Goal: Task Accomplishment & Management: Manage account settings

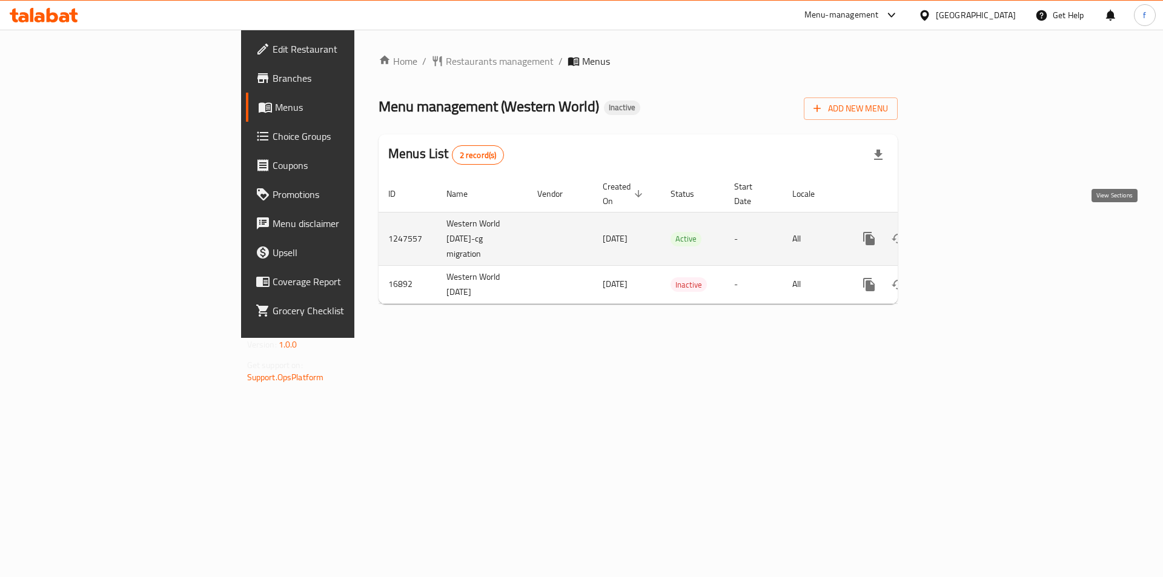
click at [963, 231] on icon "enhanced table" at bounding box center [956, 238] width 15 height 15
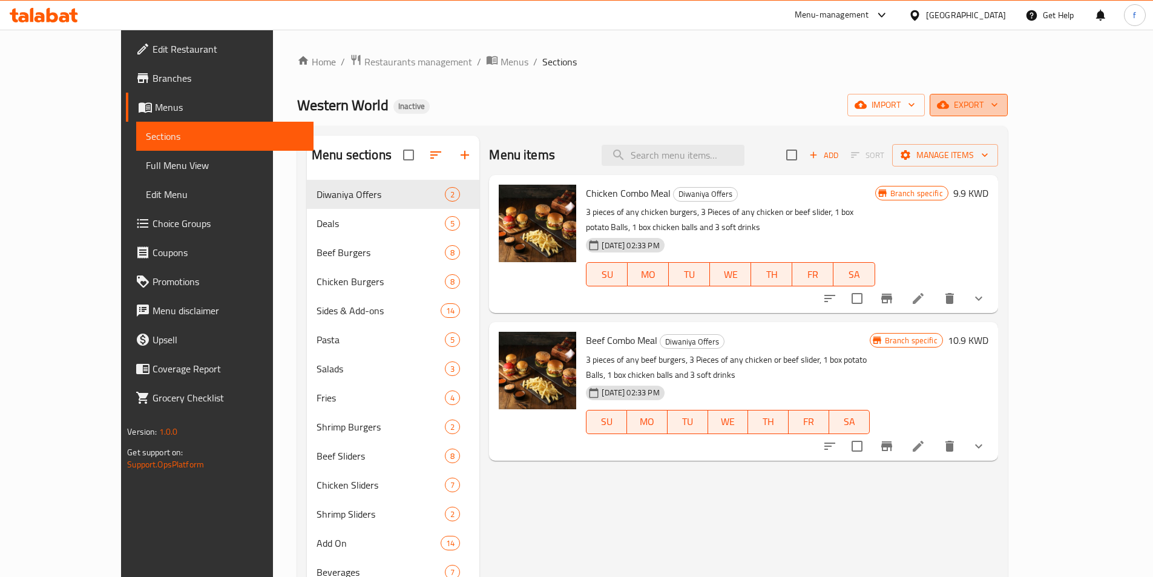
click at [949, 108] on icon "button" at bounding box center [943, 105] width 12 height 8
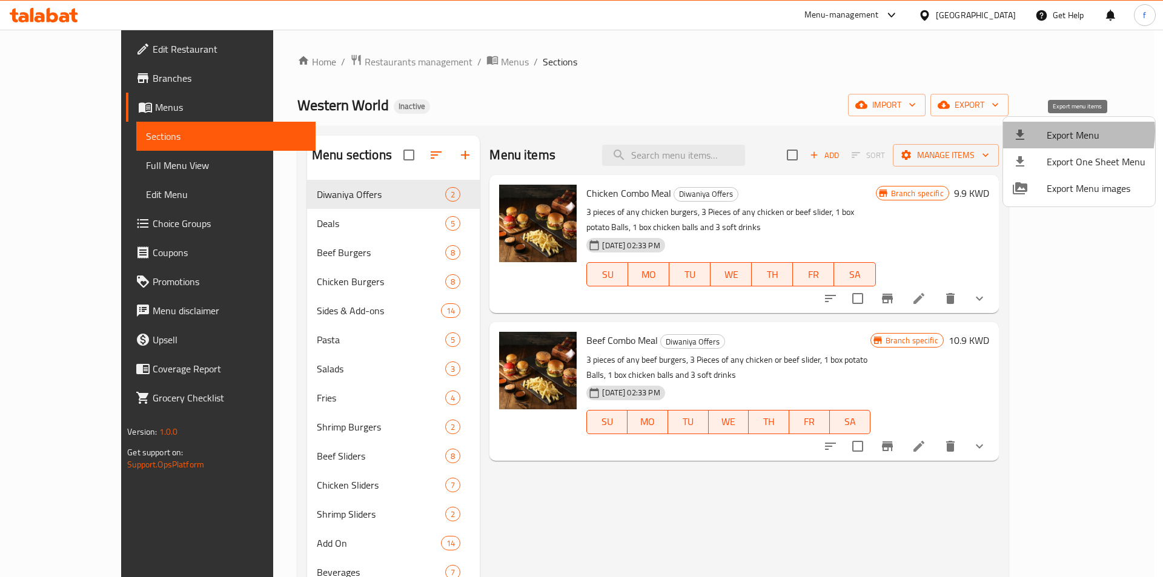
click at [1053, 130] on span "Export Menu" at bounding box center [1095, 135] width 99 height 15
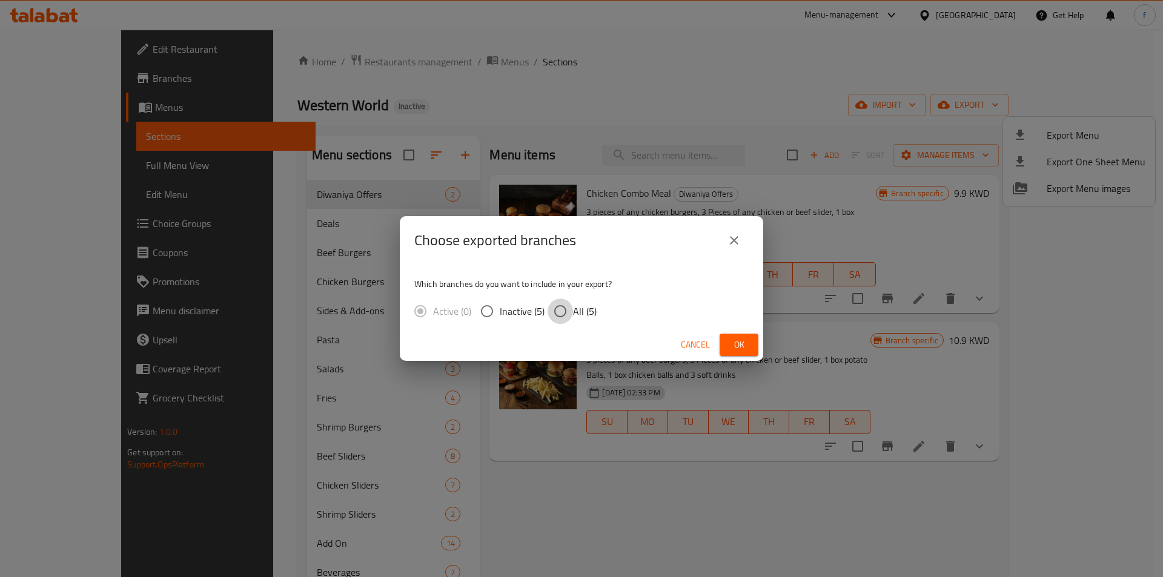
drag, startPoint x: 562, startPoint y: 305, endPoint x: 561, endPoint y: 299, distance: 6.9
click at [562, 305] on input "All (5)" at bounding box center [559, 311] width 25 height 25
radio input "true"
click at [736, 336] on button "Ok" at bounding box center [738, 345] width 39 height 22
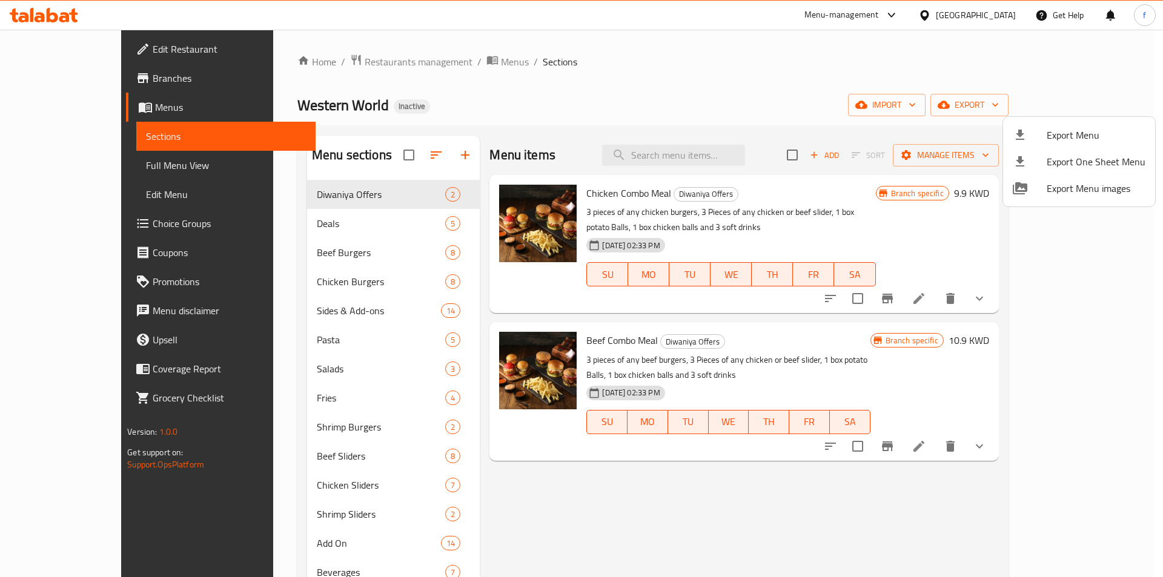
click at [717, 53] on div at bounding box center [581, 288] width 1163 height 577
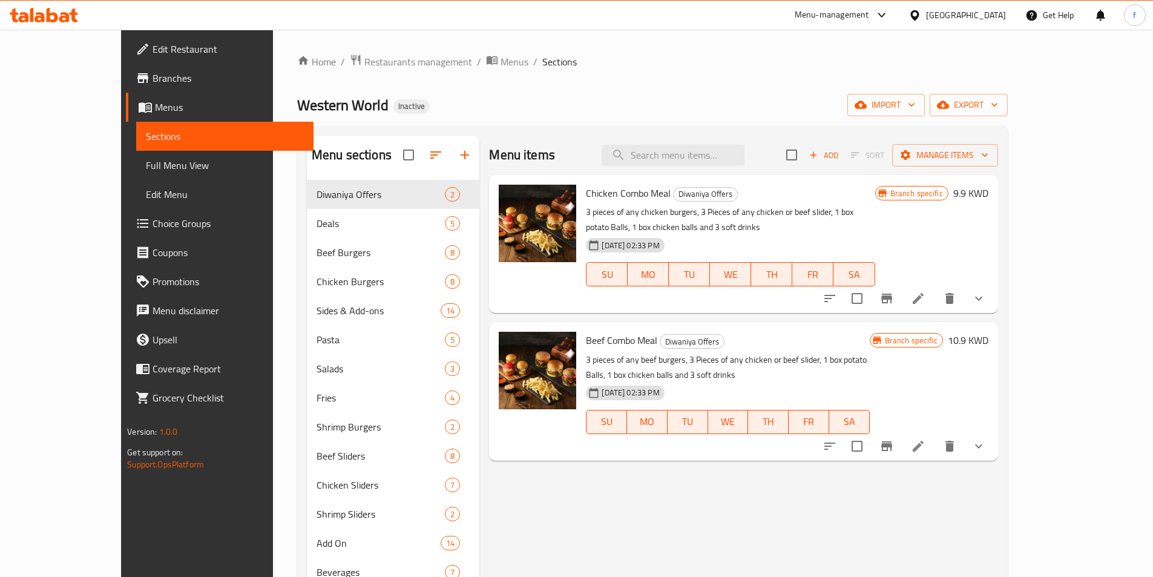
drag, startPoint x: 102, startPoint y: 173, endPoint x: 15, endPoint y: 180, distance: 86.9
click at [136, 173] on link "Full Menu View" at bounding box center [224, 165] width 177 height 29
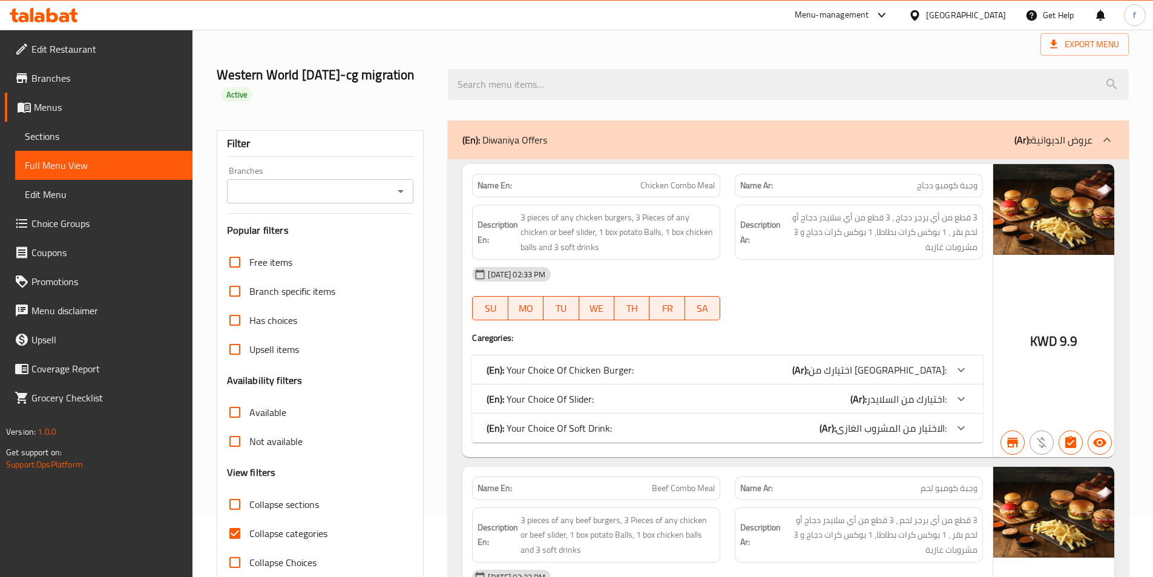
scroll to position [182, 0]
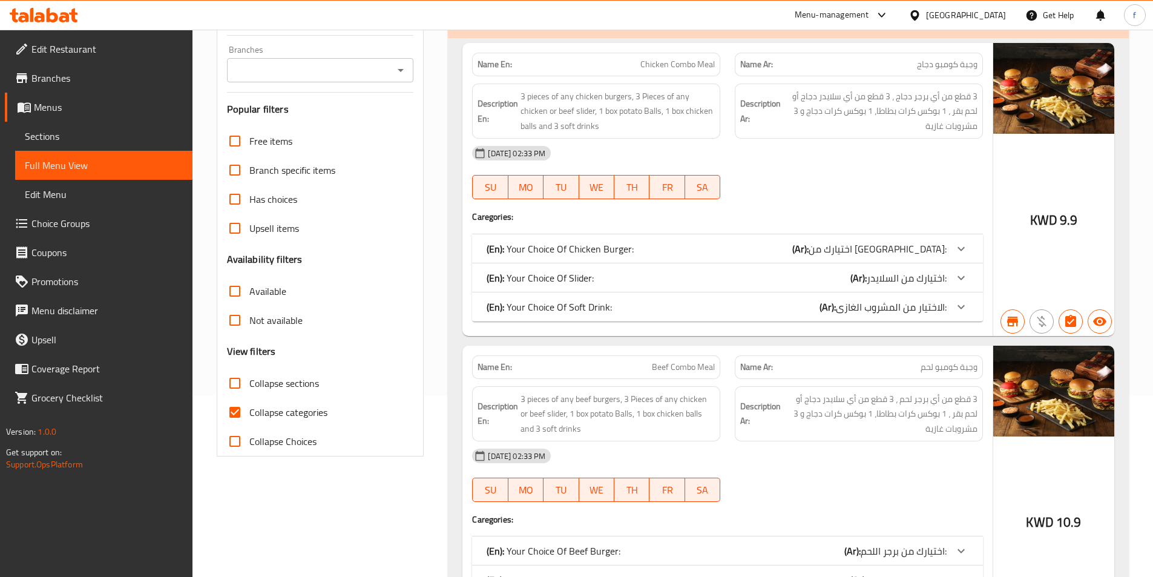
drag, startPoint x: 262, startPoint y: 405, endPoint x: 438, endPoint y: 248, distance: 235.8
click at [262, 406] on span "Collapse categories" at bounding box center [288, 412] width 78 height 15
click at [249, 406] on input "Collapse categories" at bounding box center [234, 412] width 29 height 29
checkbox input "false"
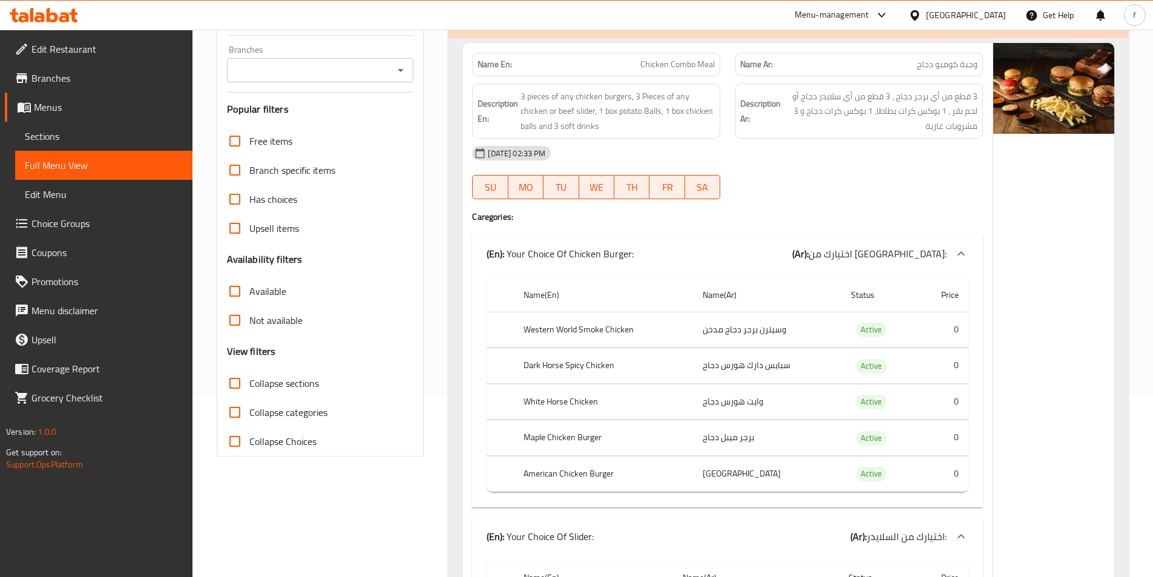
scroll to position [33, 0]
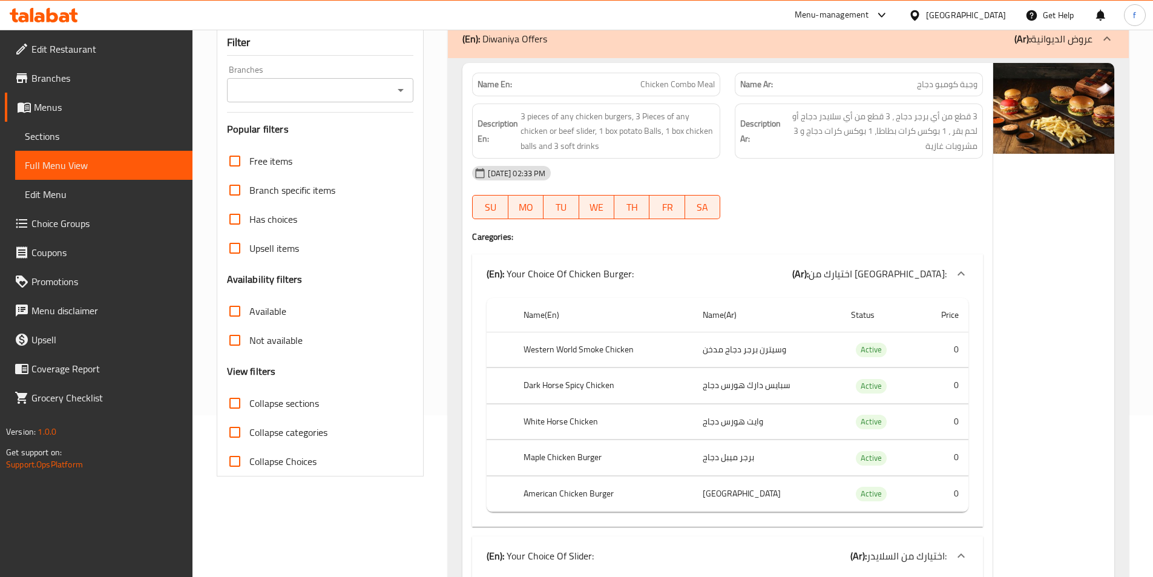
scroll to position [0, 0]
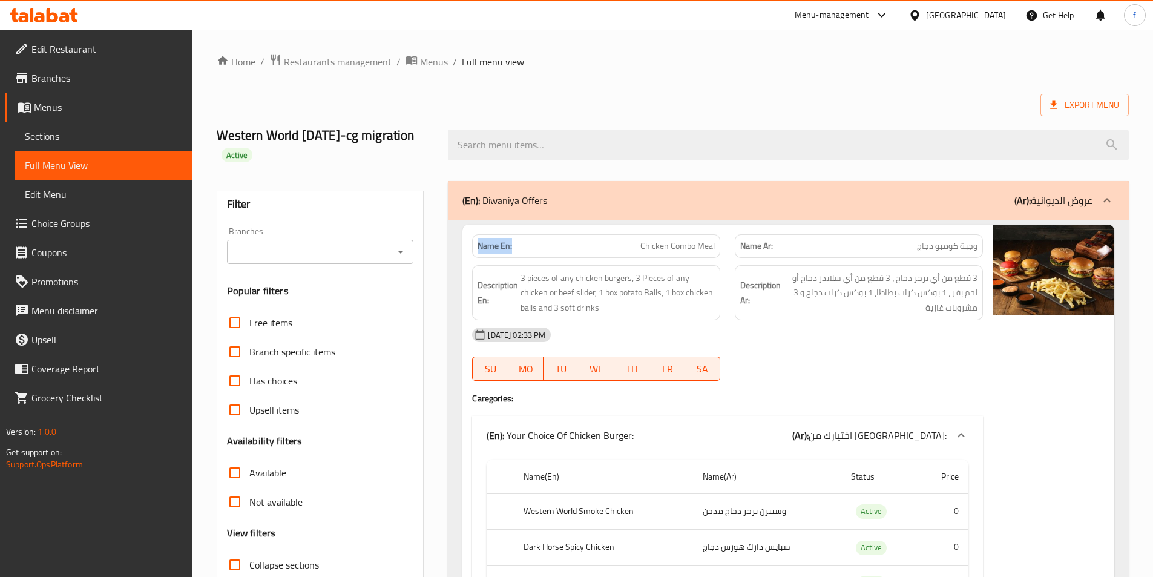
drag, startPoint x: 488, startPoint y: 246, endPoint x: 525, endPoint y: 245, distance: 37.0
click at [525, 245] on p "Name En: Chicken Combo Meal" at bounding box center [596, 246] width 237 height 13
copy strong "Name En:"
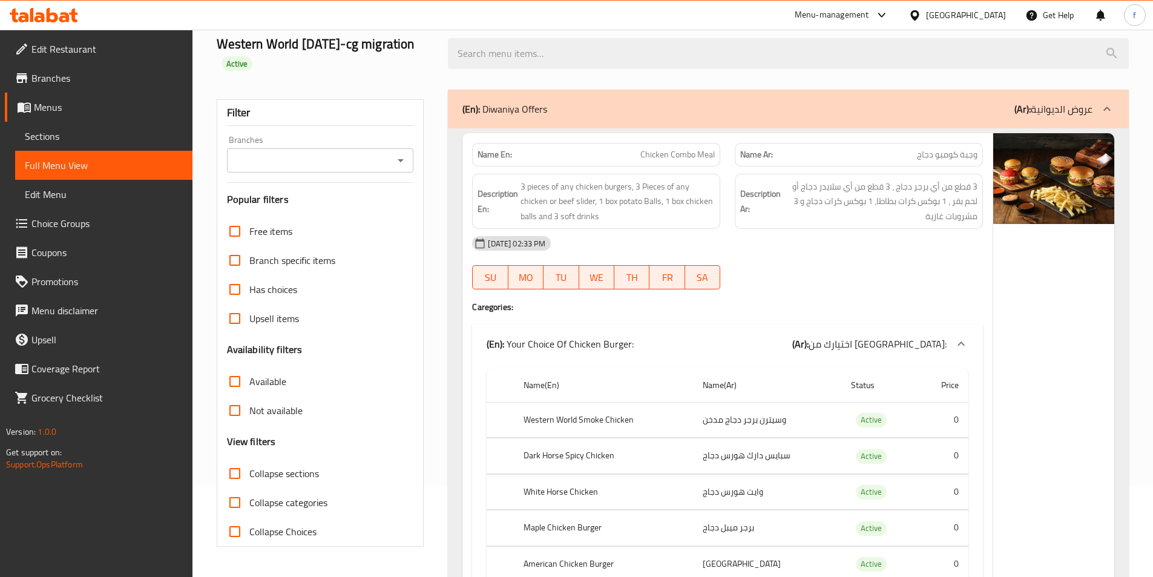
scroll to position [121, 0]
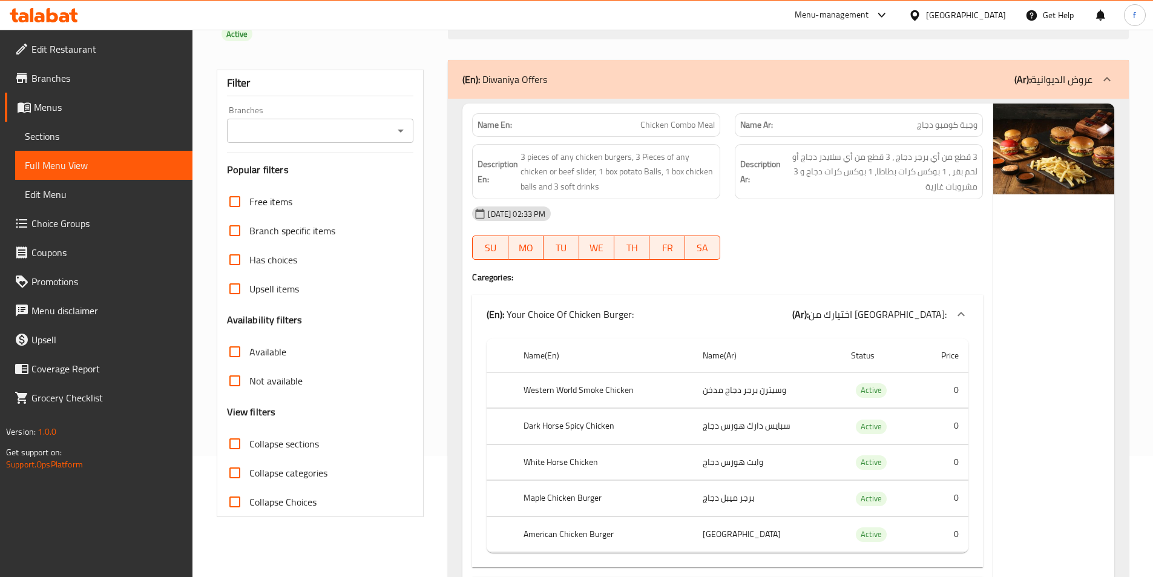
click at [495, 168] on strong "Description En:" at bounding box center [498, 172] width 41 height 30
click at [494, 168] on strong "Description En:" at bounding box center [498, 172] width 41 height 30
copy strong "Description En:"
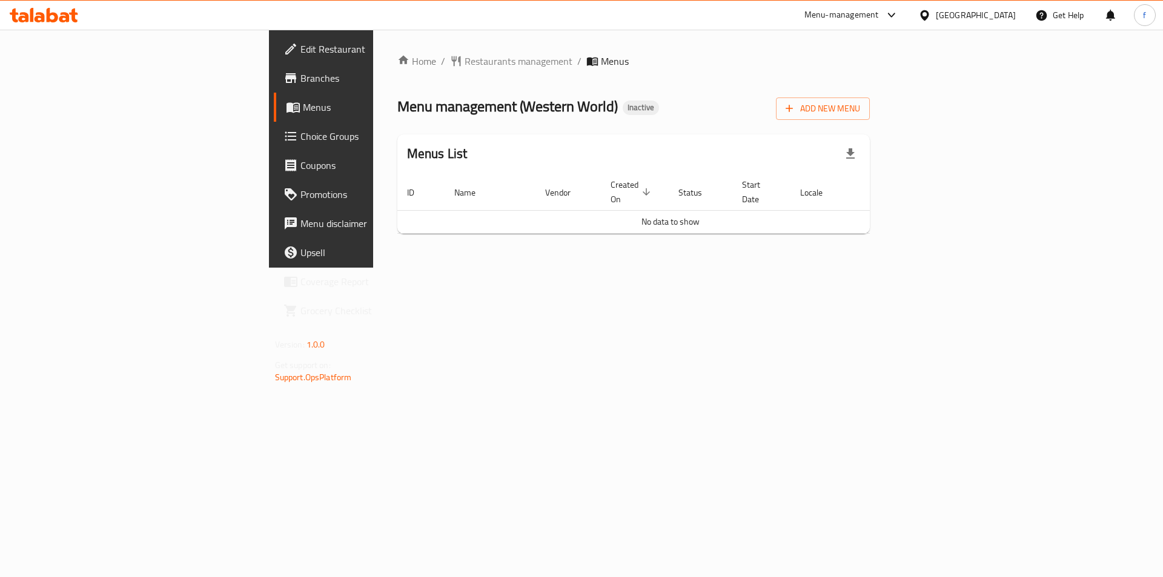
click at [300, 85] on span "Branches" at bounding box center [376, 78] width 153 height 15
click at [860, 107] on span "Add New Menu" at bounding box center [822, 108] width 74 height 15
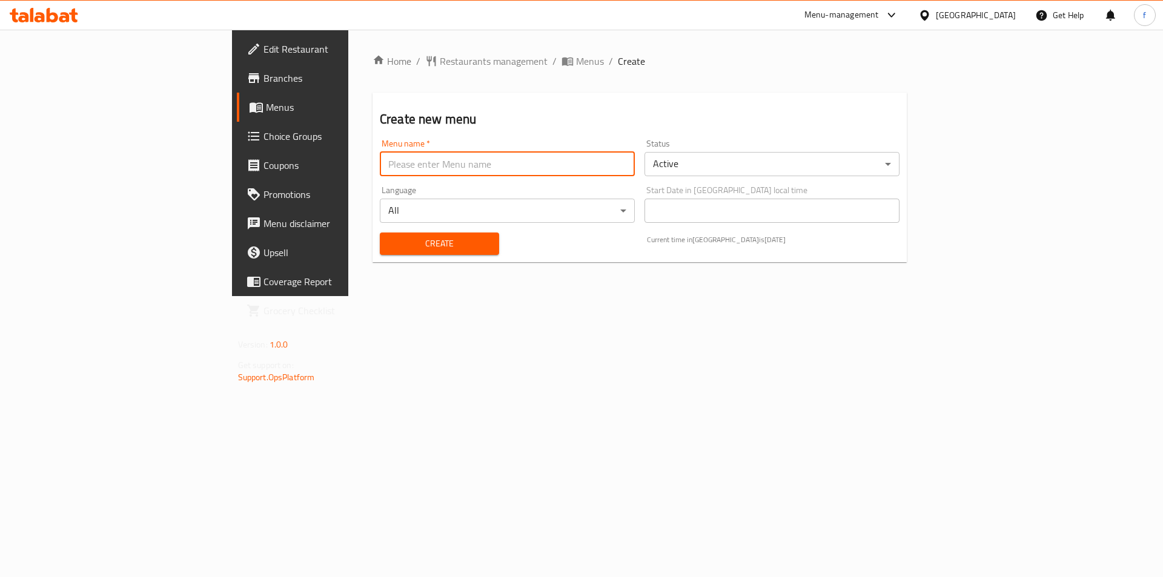
click at [421, 176] on input "text" at bounding box center [507, 164] width 255 height 24
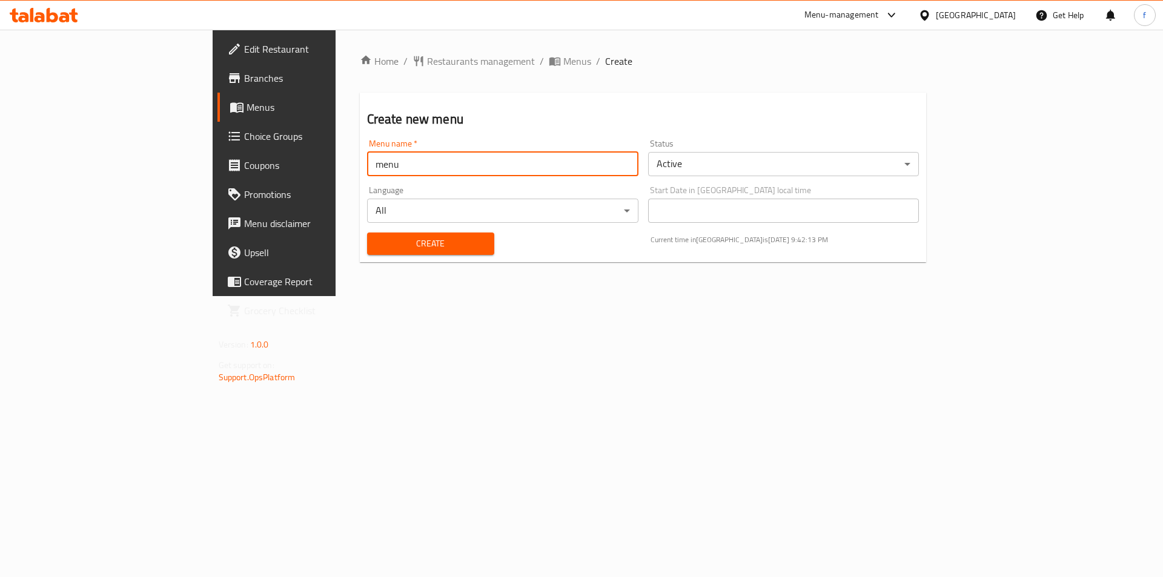
type input "menu"
click at [377, 243] on span "Create" at bounding box center [431, 243] width 108 height 15
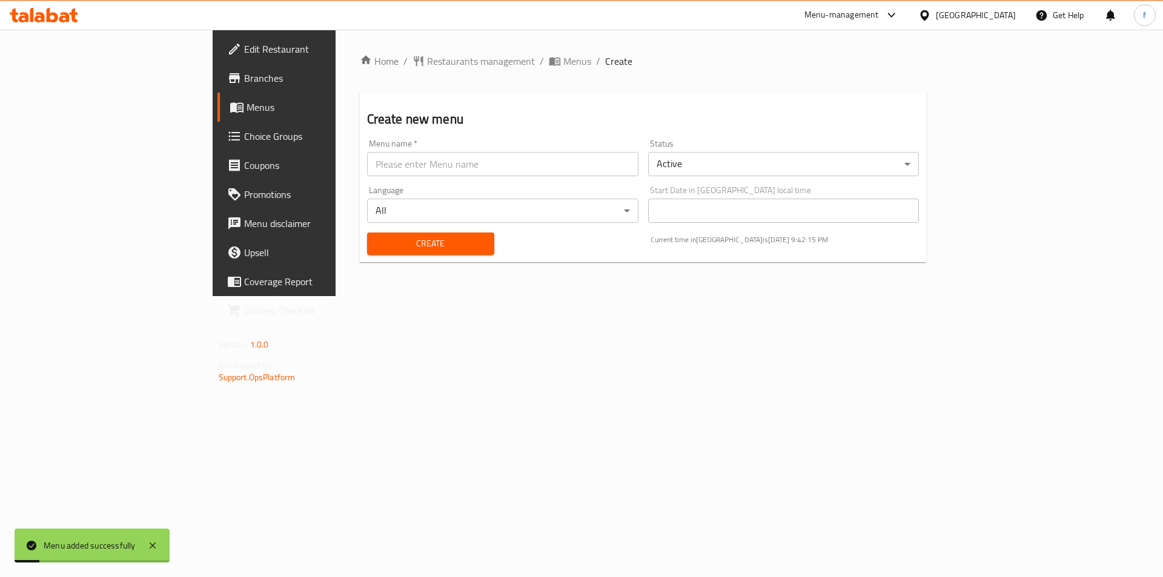
click at [246, 114] on span "Menus" at bounding box center [321, 107] width 151 height 15
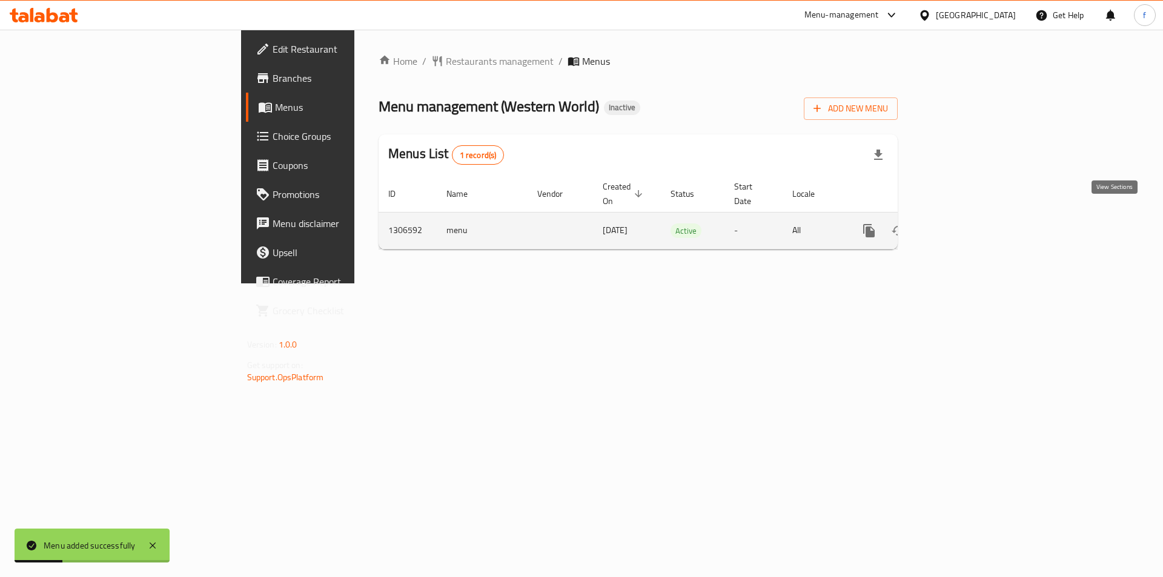
click at [962, 225] on icon "enhanced table" at bounding box center [956, 230] width 11 height 11
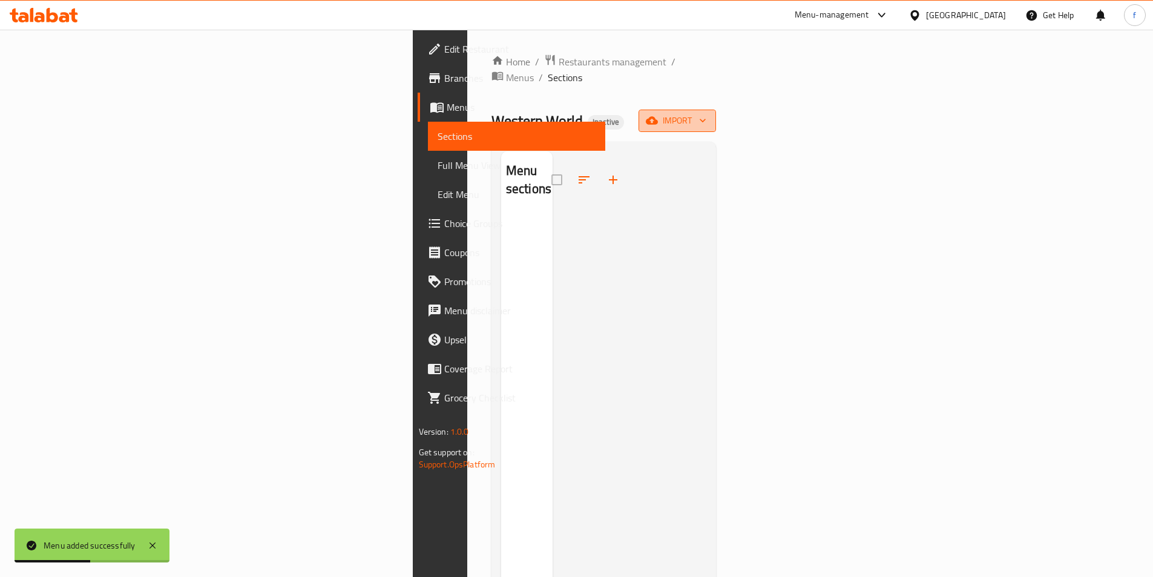
click at [707, 113] on span "import" at bounding box center [677, 120] width 58 height 15
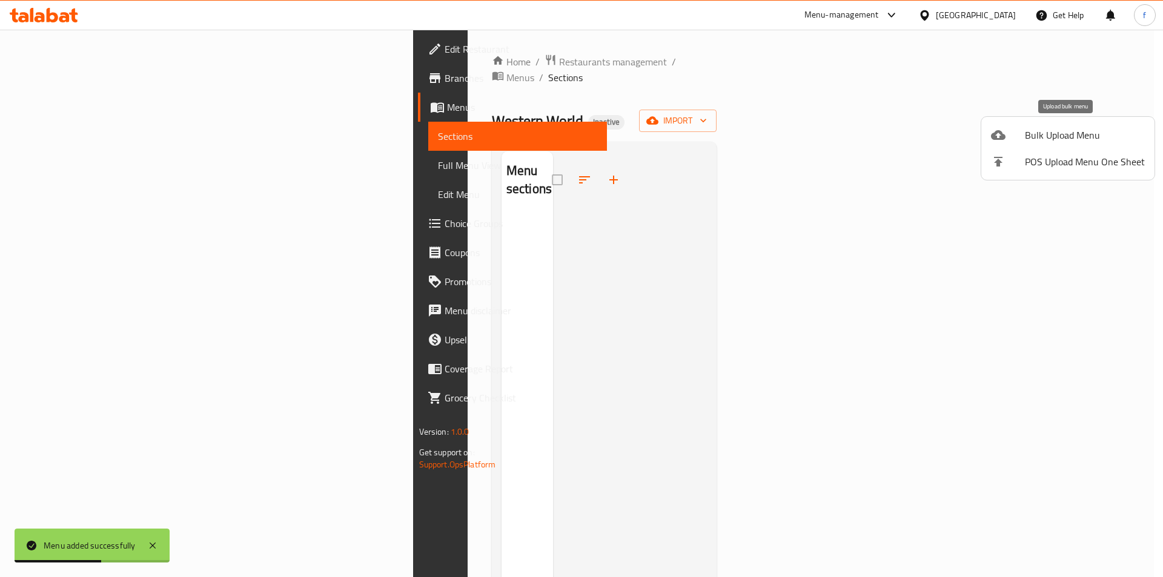
click at [1085, 139] on span "Bulk Upload Menu" at bounding box center [1084, 135] width 120 height 15
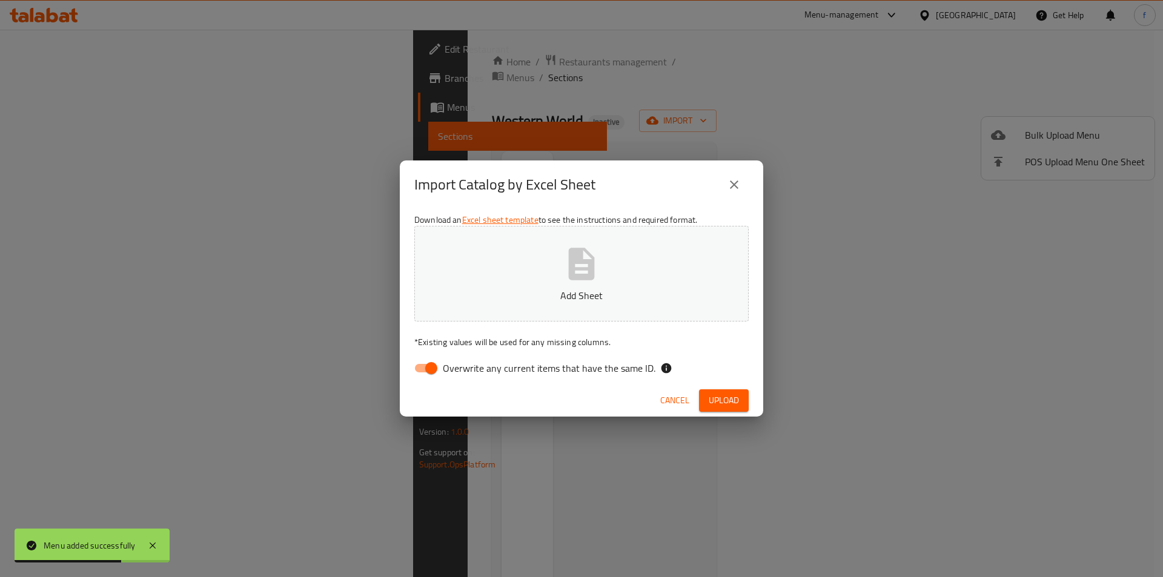
click at [427, 370] on input "Overwrite any current items that have the same ID." at bounding box center [431, 368] width 69 height 23
checkbox input "false"
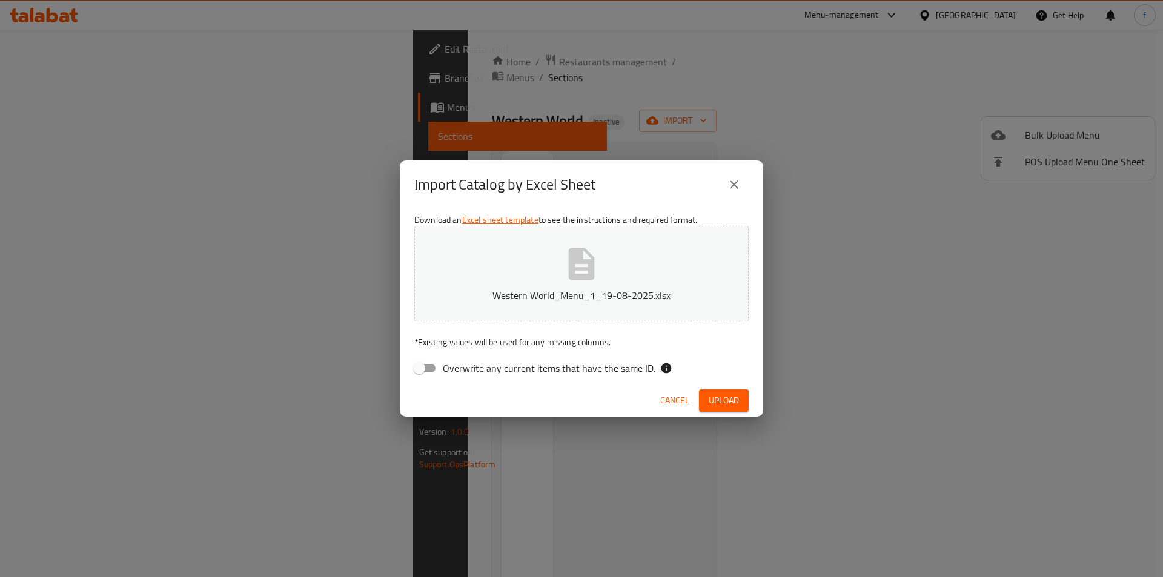
click at [721, 403] on span "Upload" at bounding box center [723, 400] width 30 height 15
click at [747, 404] on button "Upload" at bounding box center [724, 400] width 50 height 22
click at [735, 194] on button "close" at bounding box center [733, 184] width 29 height 29
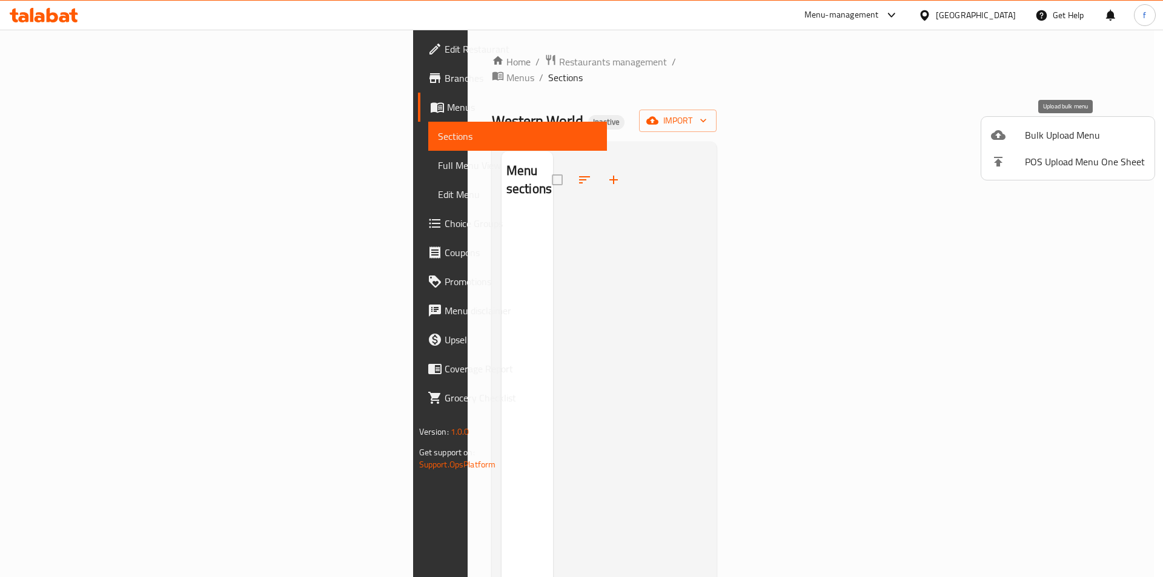
click at [1037, 135] on span "Bulk Upload Menu" at bounding box center [1084, 135] width 120 height 15
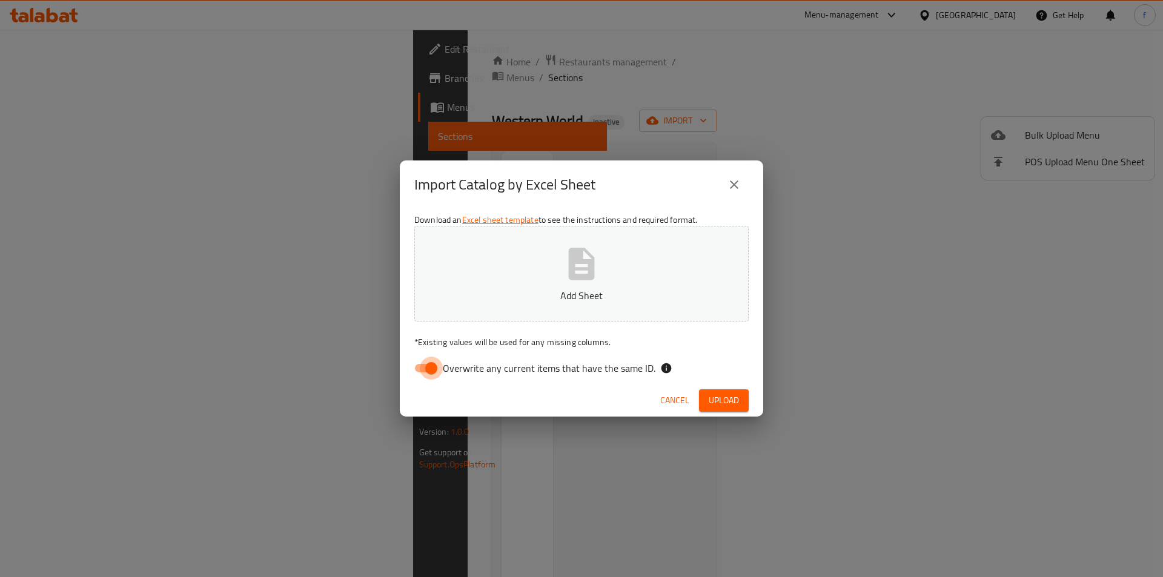
click at [432, 363] on input "Overwrite any current items that have the same ID." at bounding box center [431, 368] width 69 height 23
checkbox input "false"
click at [730, 409] on button "Upload" at bounding box center [724, 400] width 50 height 22
click at [730, 419] on div "Import Catalog by Excel Sheet Download an Excel sheet template to see the instr…" at bounding box center [581, 288] width 1163 height 577
click at [728, 403] on span "Upload" at bounding box center [723, 400] width 30 height 15
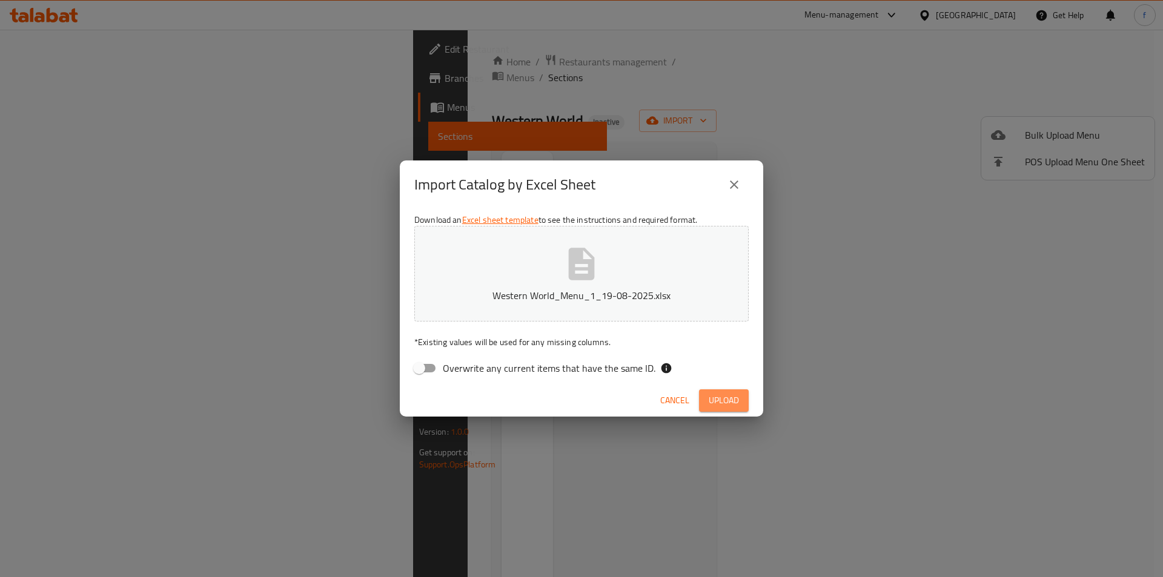
click at [728, 403] on span "Upload" at bounding box center [723, 400] width 30 height 15
click at [734, 190] on icon "close" at bounding box center [734, 184] width 15 height 15
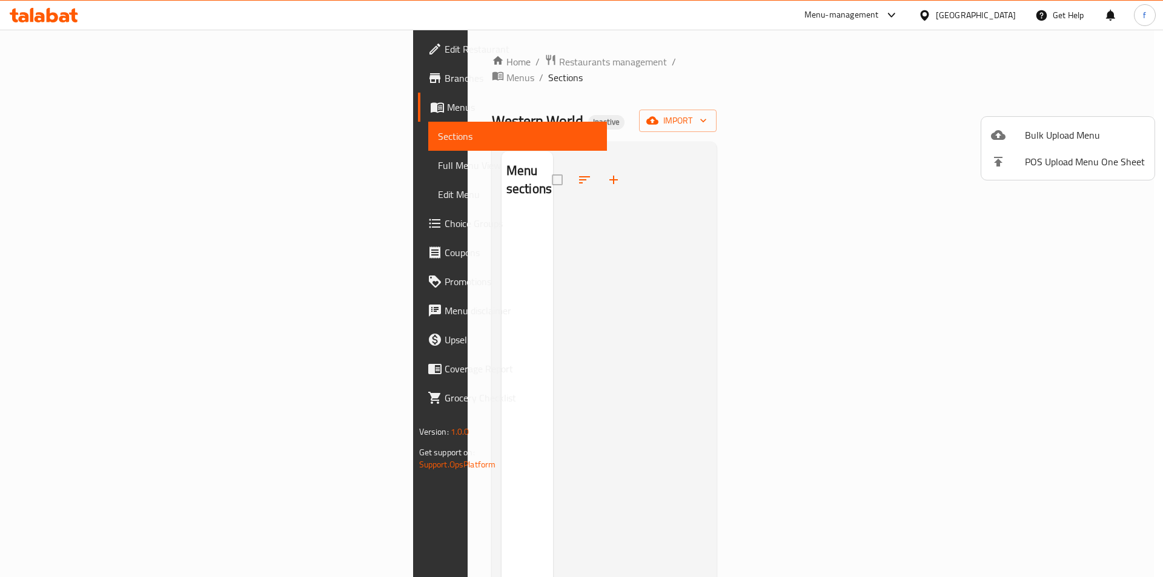
drag, startPoint x: 705, startPoint y: 214, endPoint x: 805, endPoint y: 179, distance: 106.7
click at [733, 200] on div at bounding box center [581, 288] width 1163 height 577
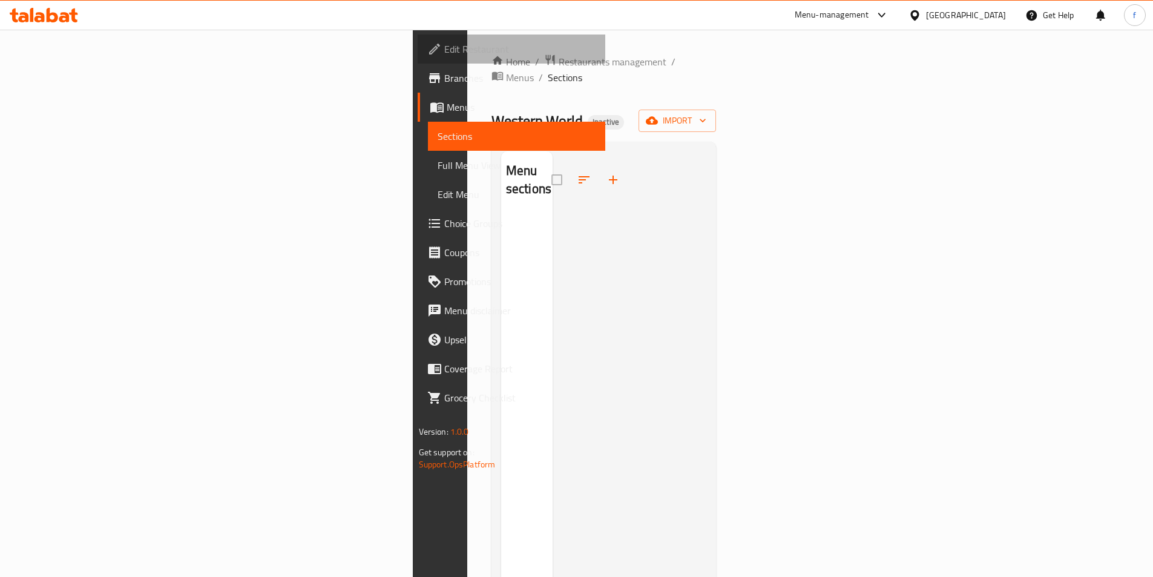
click at [444, 44] on span "Edit Restaurant" at bounding box center [519, 49] width 151 height 15
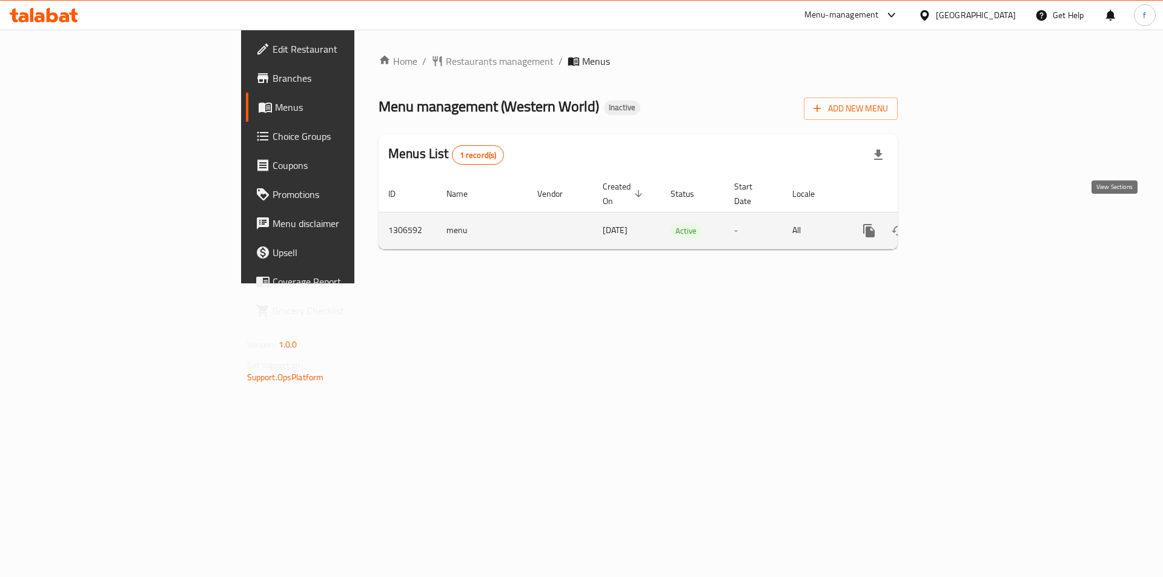
click at [963, 223] on icon "enhanced table" at bounding box center [956, 230] width 15 height 15
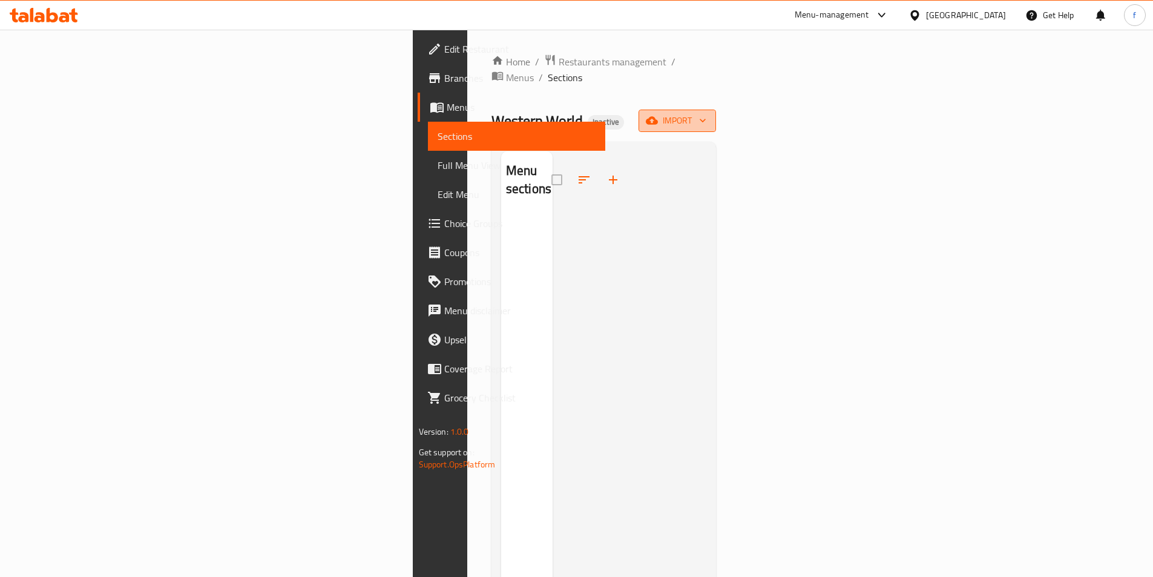
click at [707, 113] on span "import" at bounding box center [677, 120] width 58 height 15
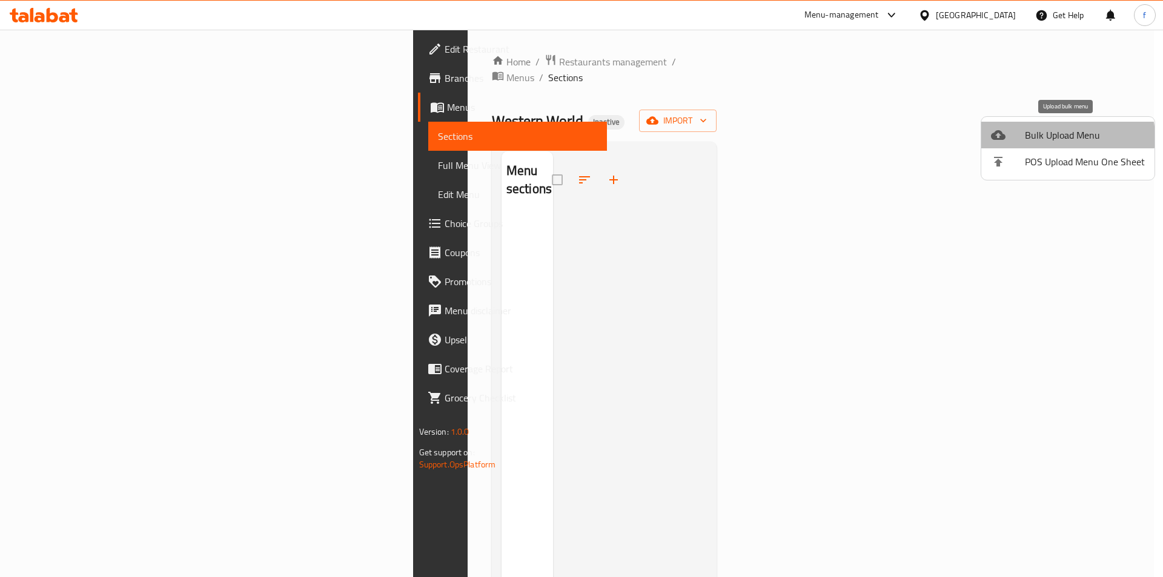
click at [1067, 137] on span "Bulk Upload Menu" at bounding box center [1084, 135] width 120 height 15
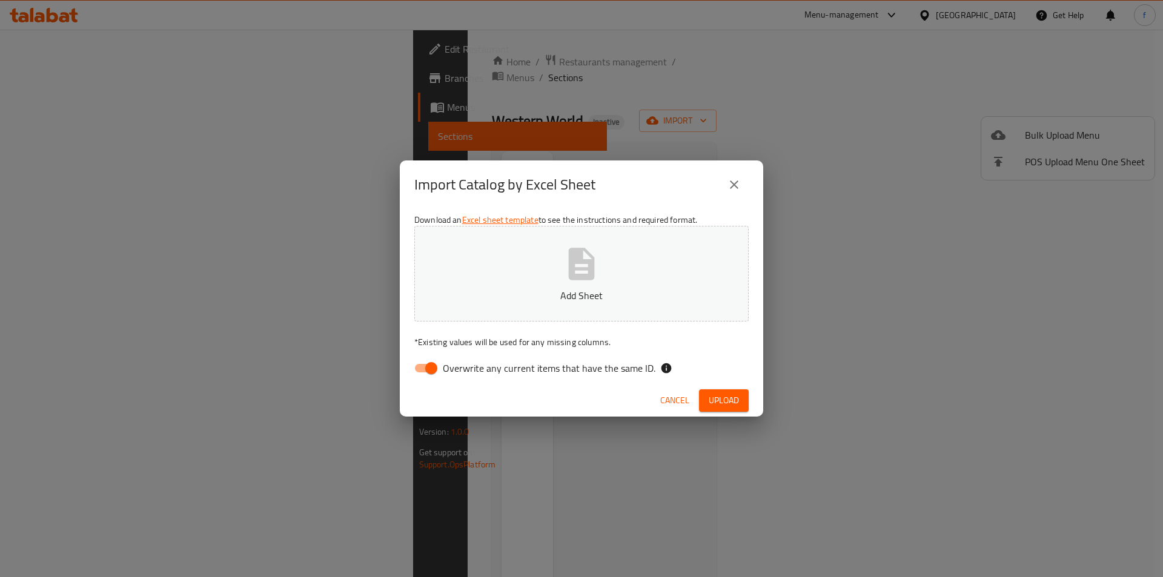
click at [430, 367] on input "Overwrite any current items that have the same ID." at bounding box center [431, 368] width 69 height 23
checkbox input "false"
click at [727, 395] on span "Upload" at bounding box center [723, 400] width 30 height 15
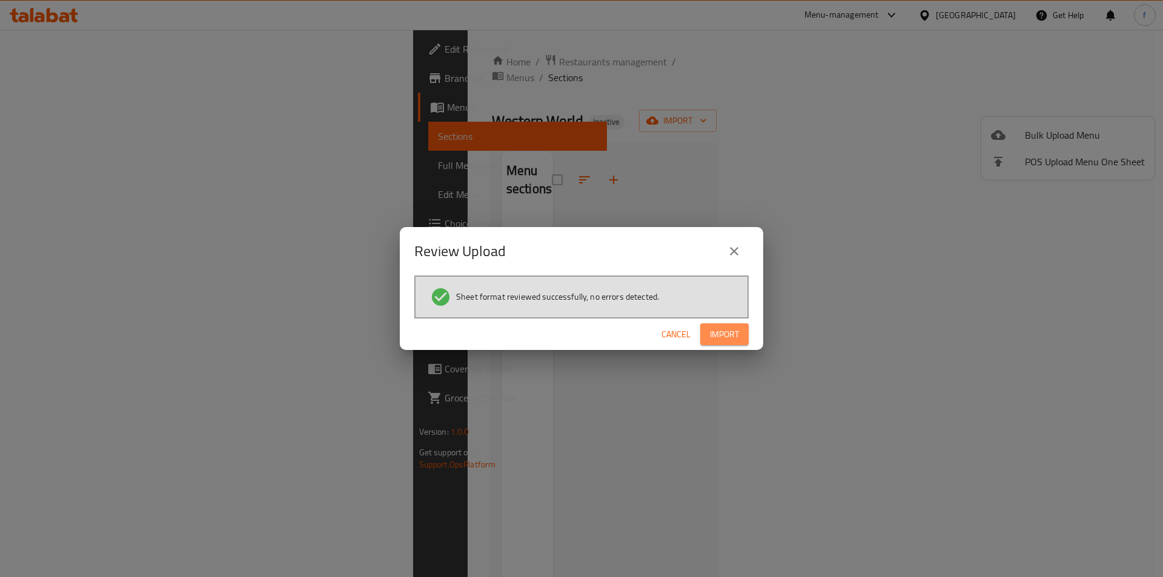
click at [737, 335] on span "Import" at bounding box center [724, 334] width 29 height 15
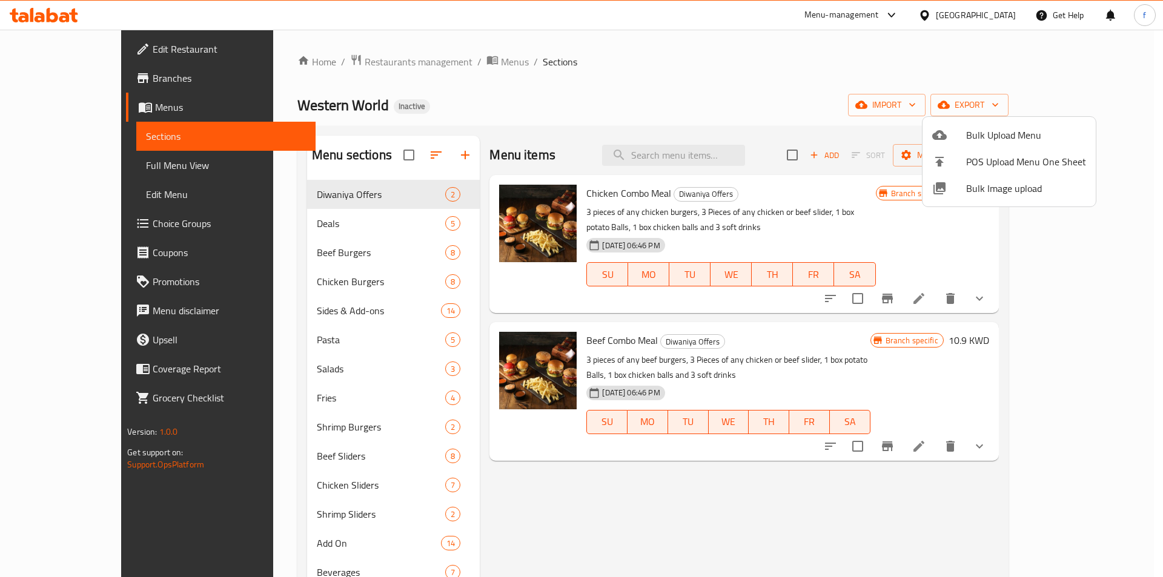
click at [768, 58] on div at bounding box center [581, 288] width 1163 height 577
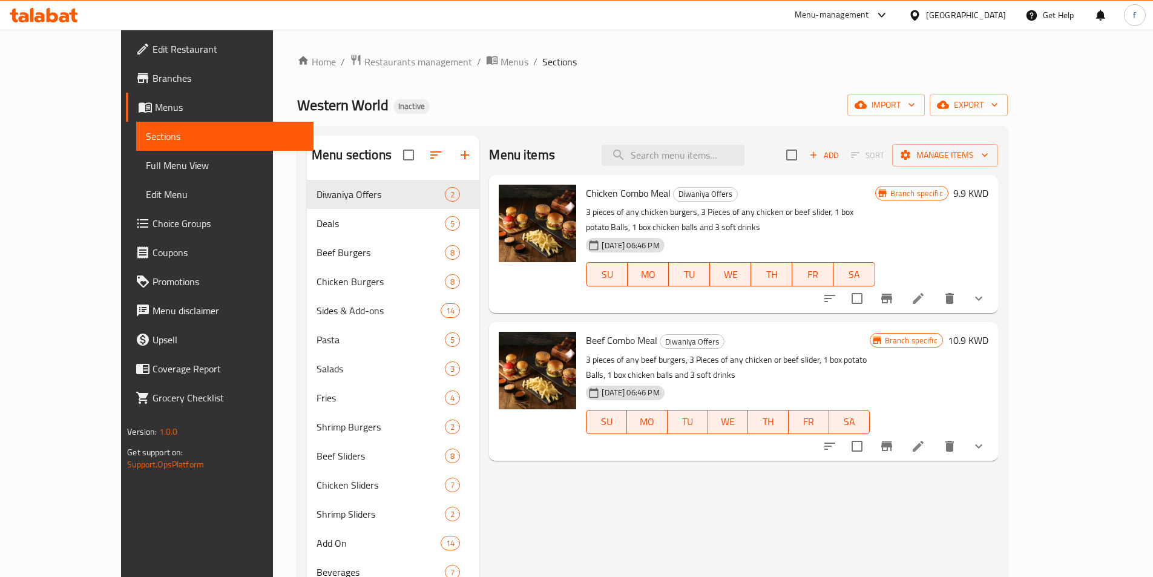
click at [136, 175] on link "Full Menu View" at bounding box center [224, 165] width 177 height 29
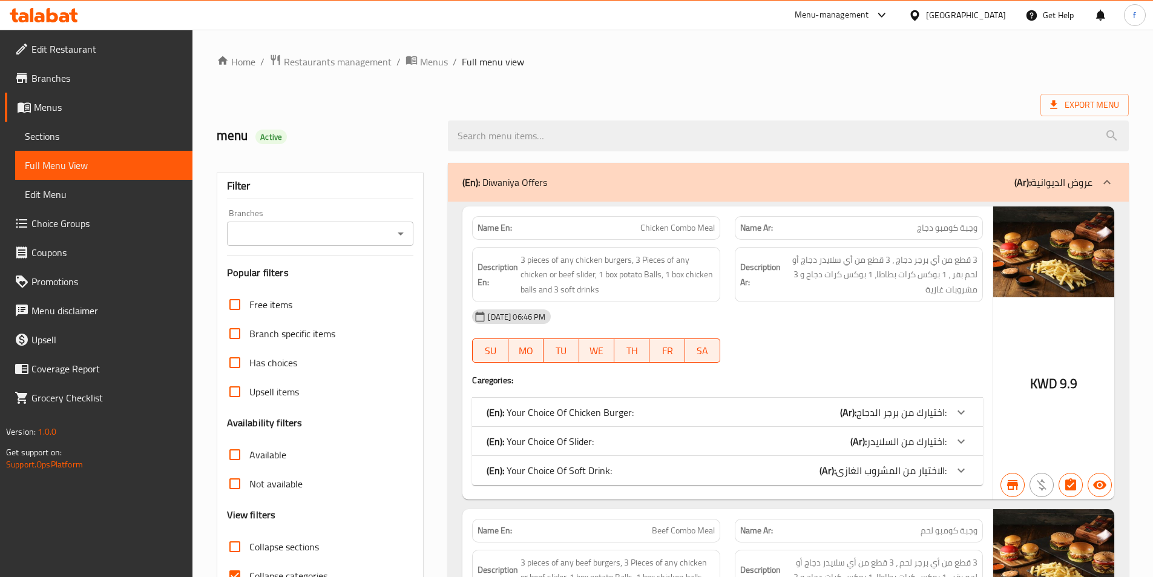
click at [800, 97] on div "Export Menu" at bounding box center [673, 105] width 912 height 22
click at [87, 75] on span "Branches" at bounding box center [106, 78] width 151 height 15
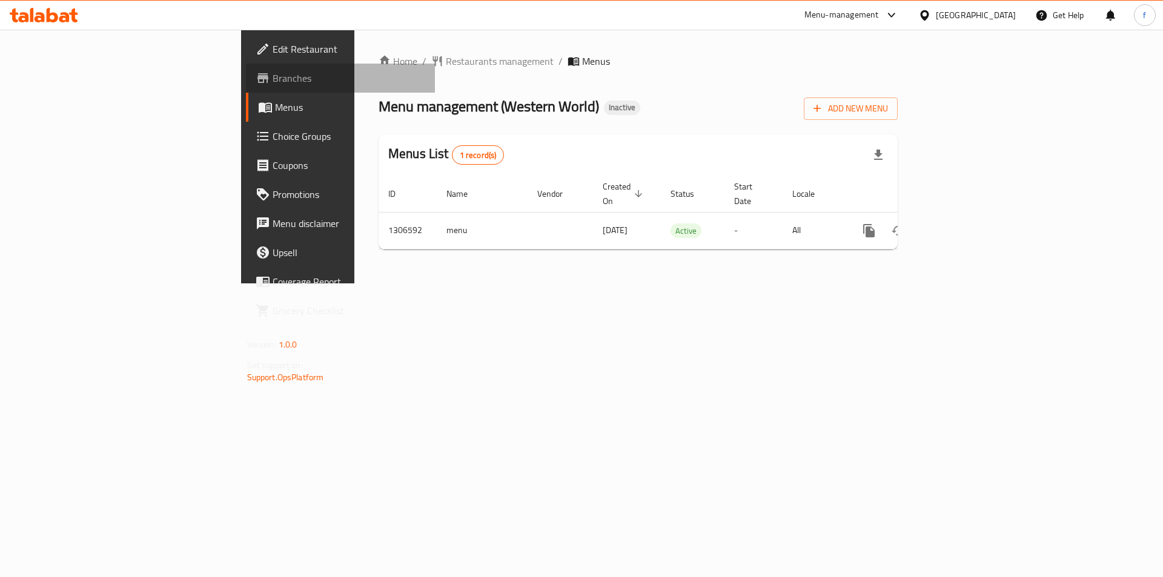
click at [272, 81] on span "Branches" at bounding box center [348, 78] width 153 height 15
